Goal: Task Accomplishment & Management: Manage account settings

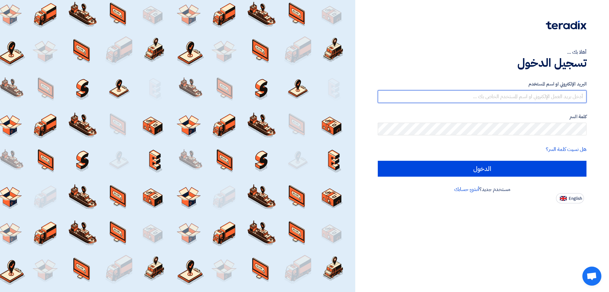
click at [548, 92] on input "text" at bounding box center [482, 96] width 209 height 13
click at [547, 91] on input "text" at bounding box center [482, 96] width 209 height 13
type input "[EMAIL_ADDRESS][DOMAIN_NAME]"
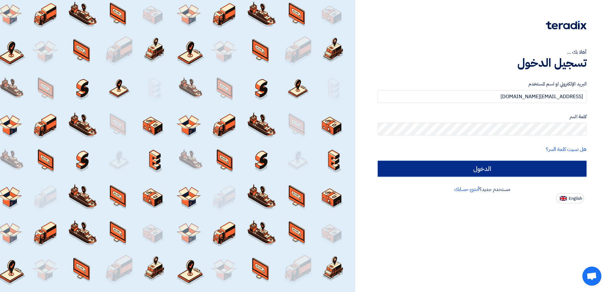
click at [509, 170] on input "الدخول" at bounding box center [482, 169] width 209 height 16
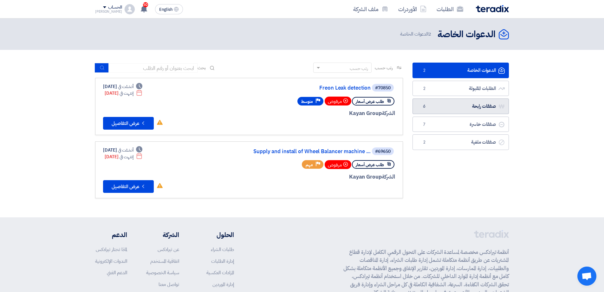
click at [480, 108] on link "صفقات رابحة صفقات رابحة 6" at bounding box center [461, 106] width 96 height 16
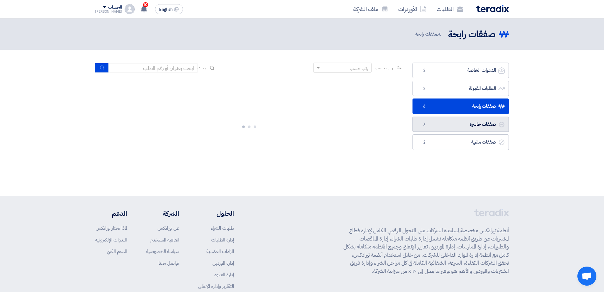
click at [487, 123] on link "صفقات خاسرة صفقات خاسرة 7" at bounding box center [461, 124] width 96 height 16
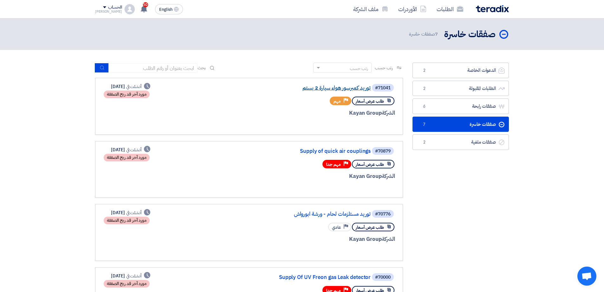
click at [321, 90] on link "توريد كمبرسور هواء سيارة 2 بستم" at bounding box center [307, 88] width 127 height 6
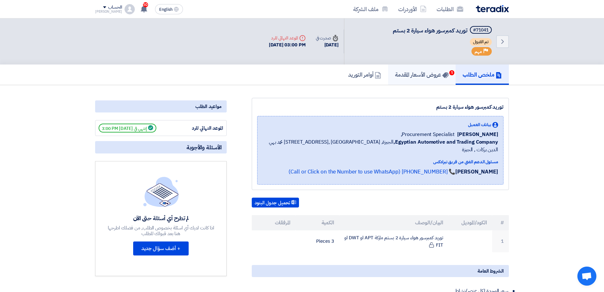
click at [431, 76] on h5 "عروض الأسعار المقدمة 1" at bounding box center [422, 74] width 54 height 7
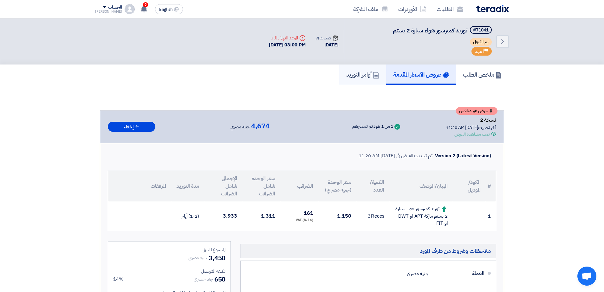
click at [350, 68] on link "أوامر التوريد" at bounding box center [363, 74] width 47 height 20
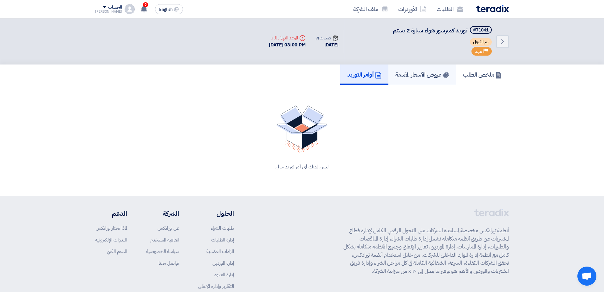
click at [401, 78] on h5 "عروض الأسعار المقدمة" at bounding box center [423, 74] width 54 height 7
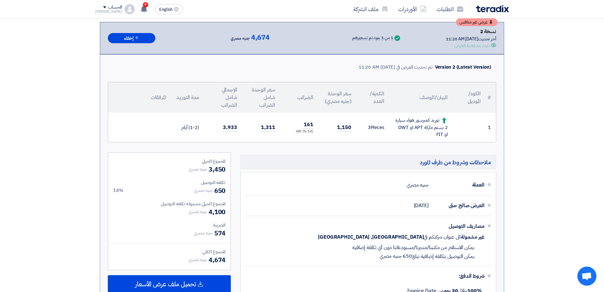
scroll to position [95, 0]
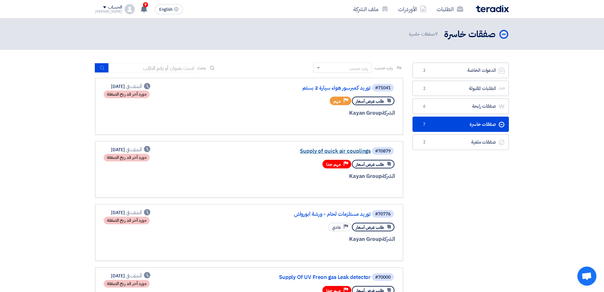
click at [331, 149] on link "Supply of quick air couplings" at bounding box center [307, 151] width 127 height 6
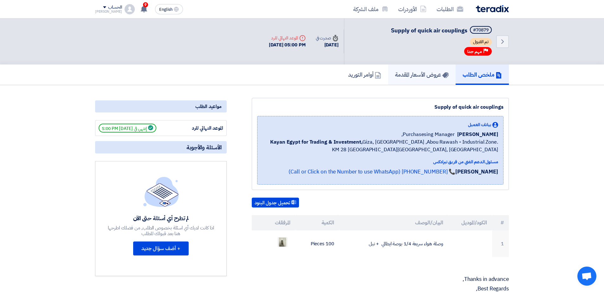
drag, startPoint x: 426, startPoint y: 76, endPoint x: 433, endPoint y: 81, distance: 9.3
click at [426, 76] on h5 "عروض الأسعار المقدمة" at bounding box center [422, 74] width 54 height 7
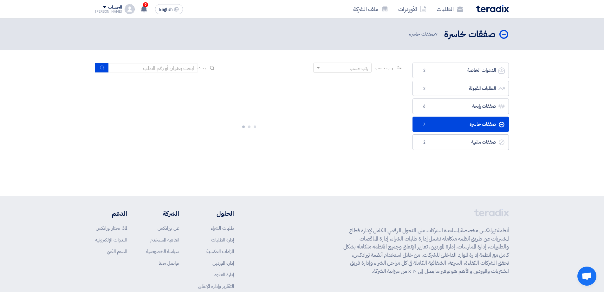
click at [465, 129] on link "صفقات خاسرة صفقات خاسرة 7" at bounding box center [461, 124] width 96 height 16
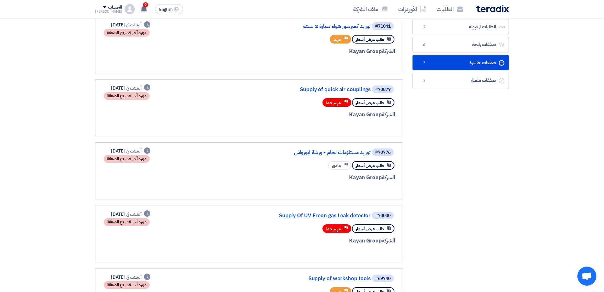
scroll to position [63, 0]
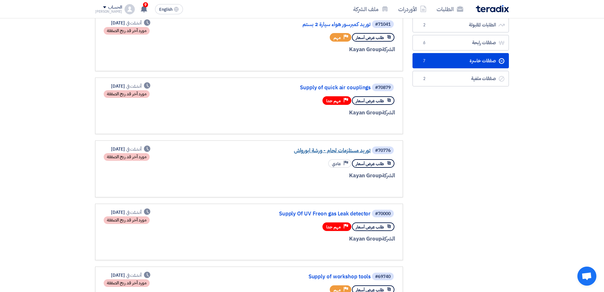
click at [326, 149] on link "توريد مستلزمات لحام - ورشة ابورواش" at bounding box center [307, 151] width 127 height 6
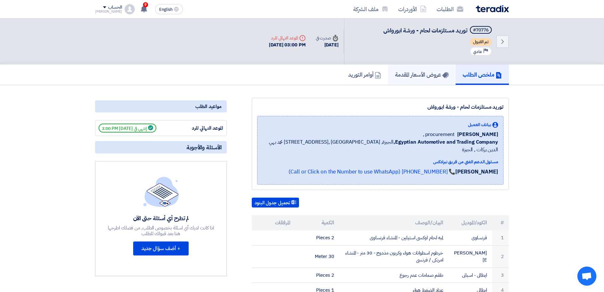
click at [412, 75] on h5 "عروض الأسعار المقدمة" at bounding box center [422, 74] width 54 height 7
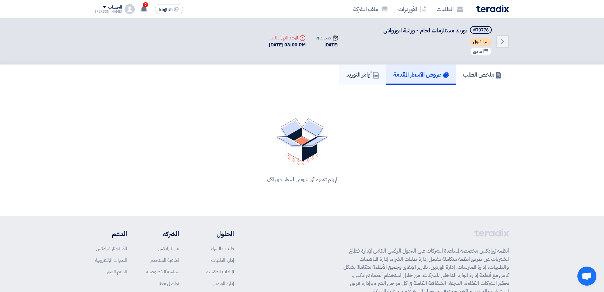
click at [365, 74] on h5 "أوامر التوريد" at bounding box center [363, 74] width 33 height 7
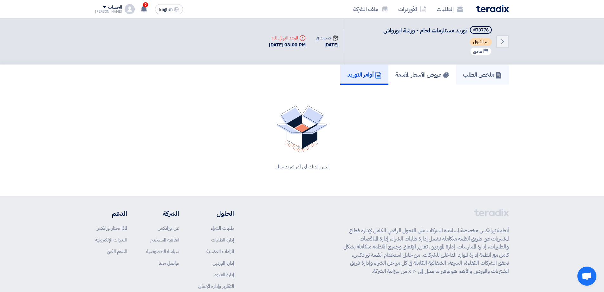
click at [486, 81] on link "ملخص الطلب" at bounding box center [482, 74] width 53 height 20
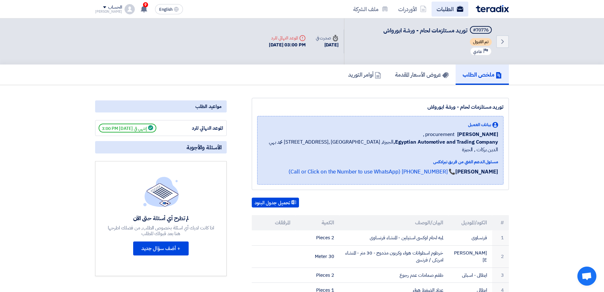
click at [454, 9] on link "الطلبات" at bounding box center [450, 9] width 37 height 15
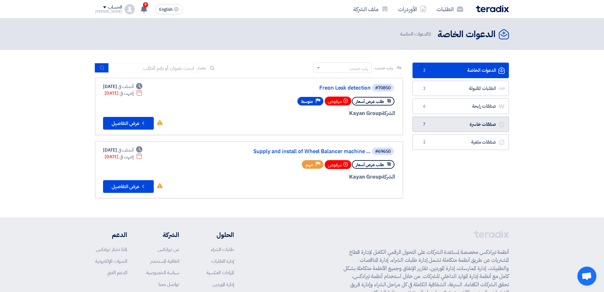
click at [467, 123] on link "صفقات خاسرة صفقات خاسرة 7" at bounding box center [461, 124] width 96 height 16
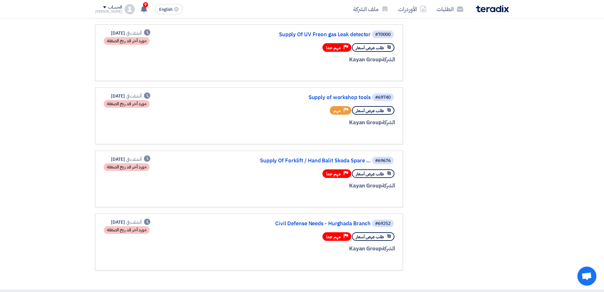
scroll to position [127, 0]
